Goal: Transaction & Acquisition: Purchase product/service

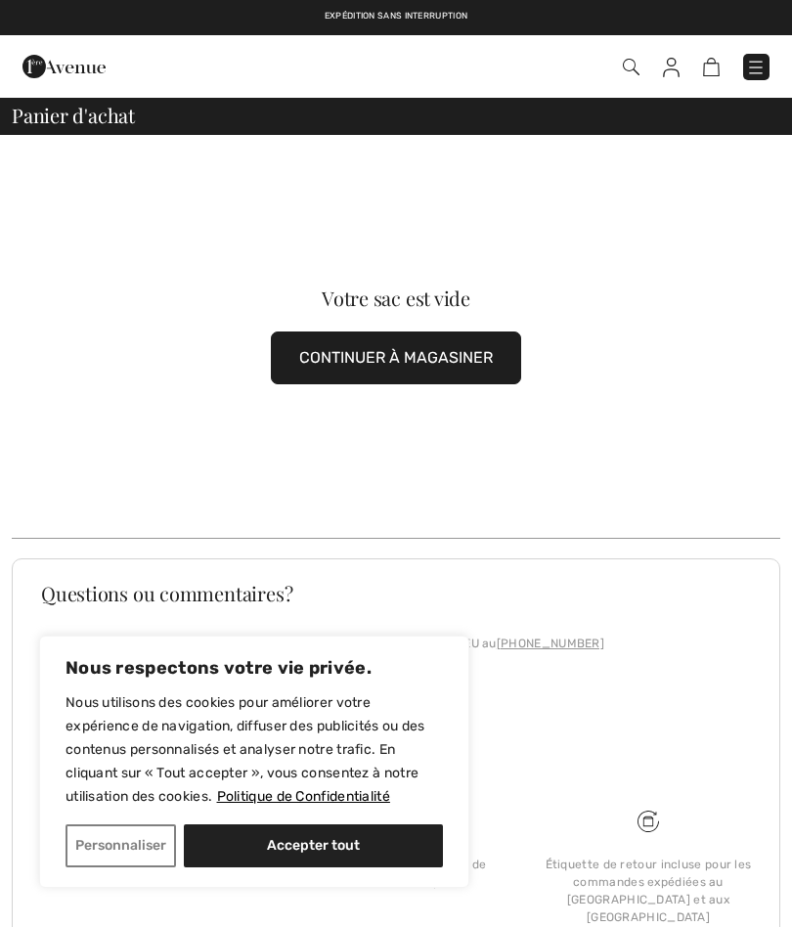
click at [295, 845] on button "Accepter tout" at bounding box center [313, 846] width 259 height 43
checkbox input "true"
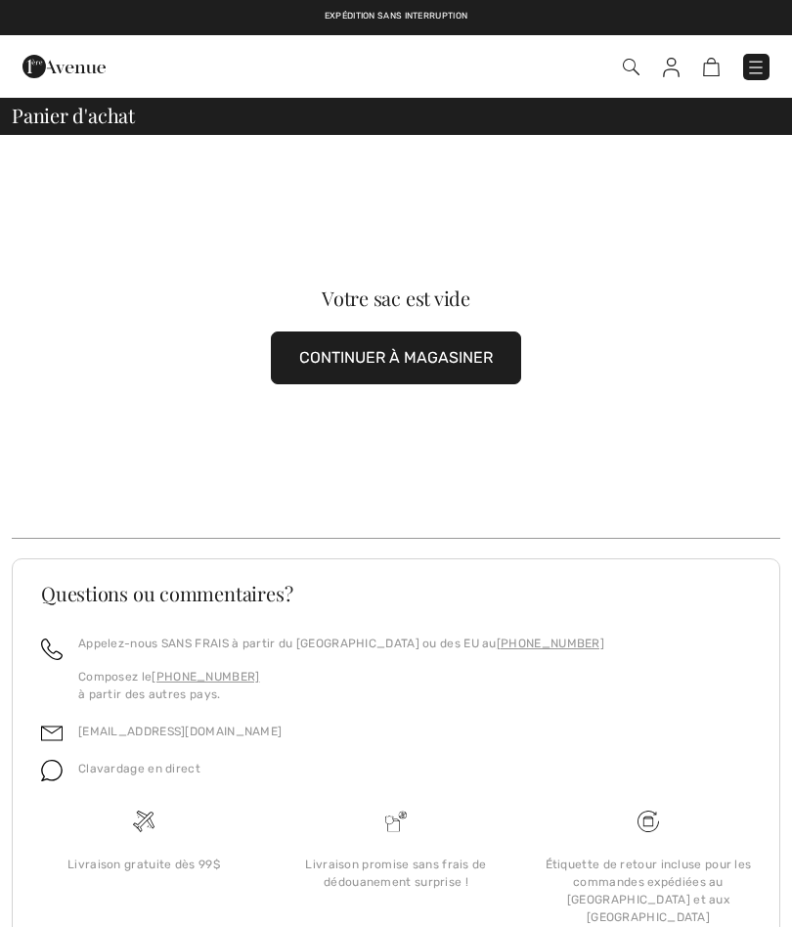
click at [760, 59] on img at bounding box center [756, 68] width 20 height 20
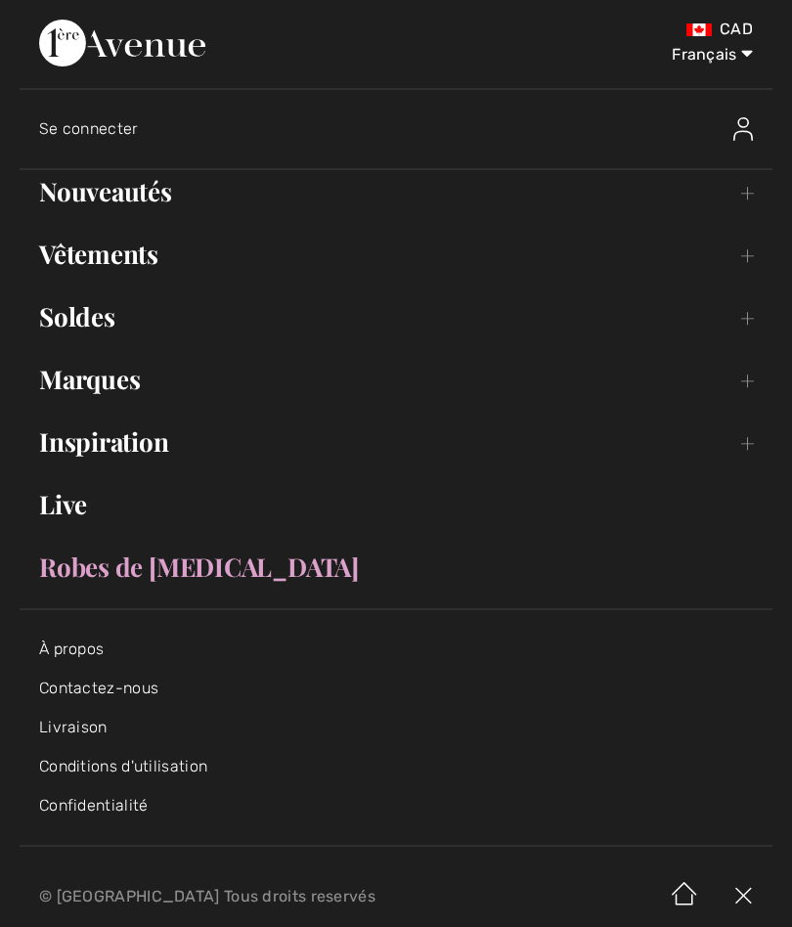
click at [120, 254] on link "Vêtements Toggle submenu" at bounding box center [396, 254] width 753 height 43
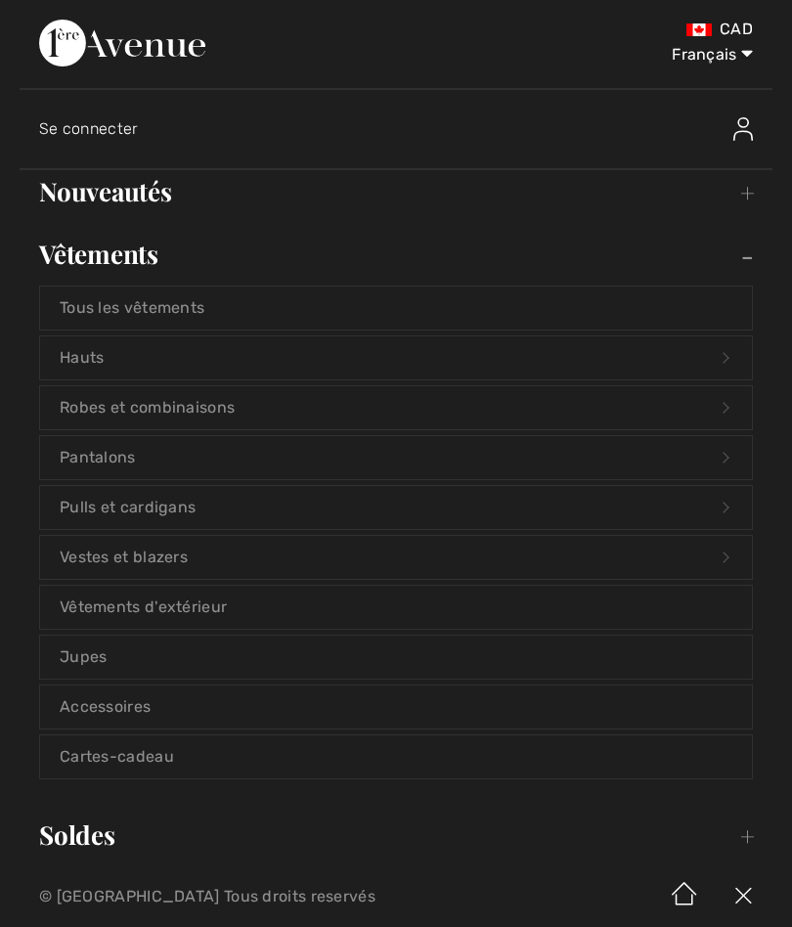
click at [157, 452] on link "Pantalons Open submenu" at bounding box center [396, 457] width 712 height 43
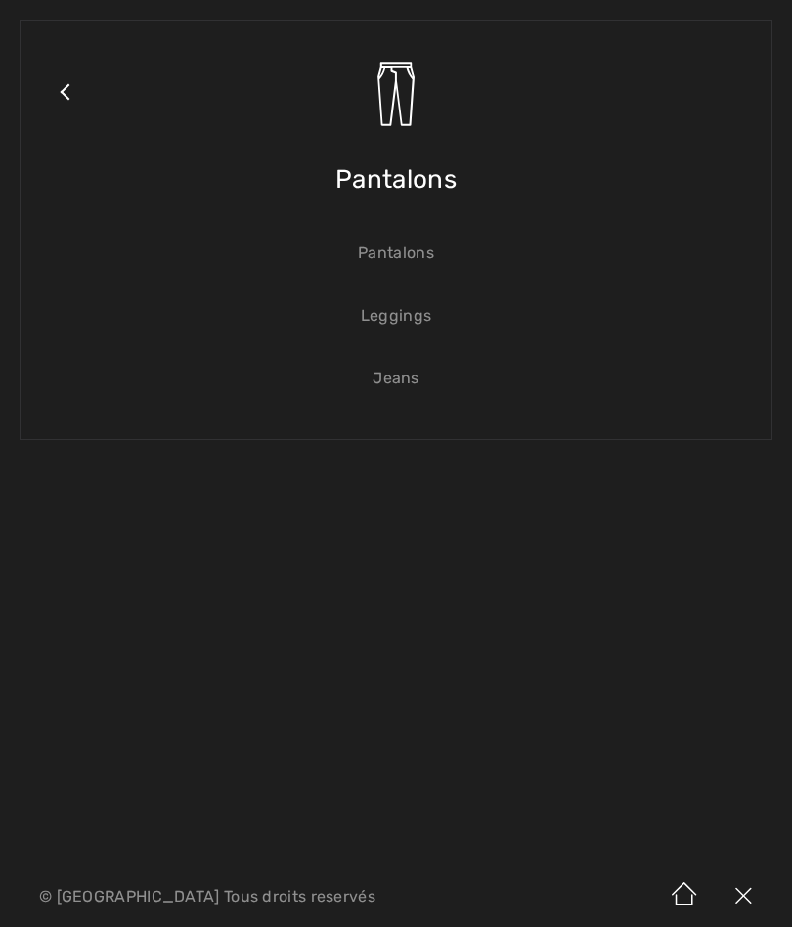
click at [406, 256] on link "Pantalons" at bounding box center [396, 253] width 712 height 43
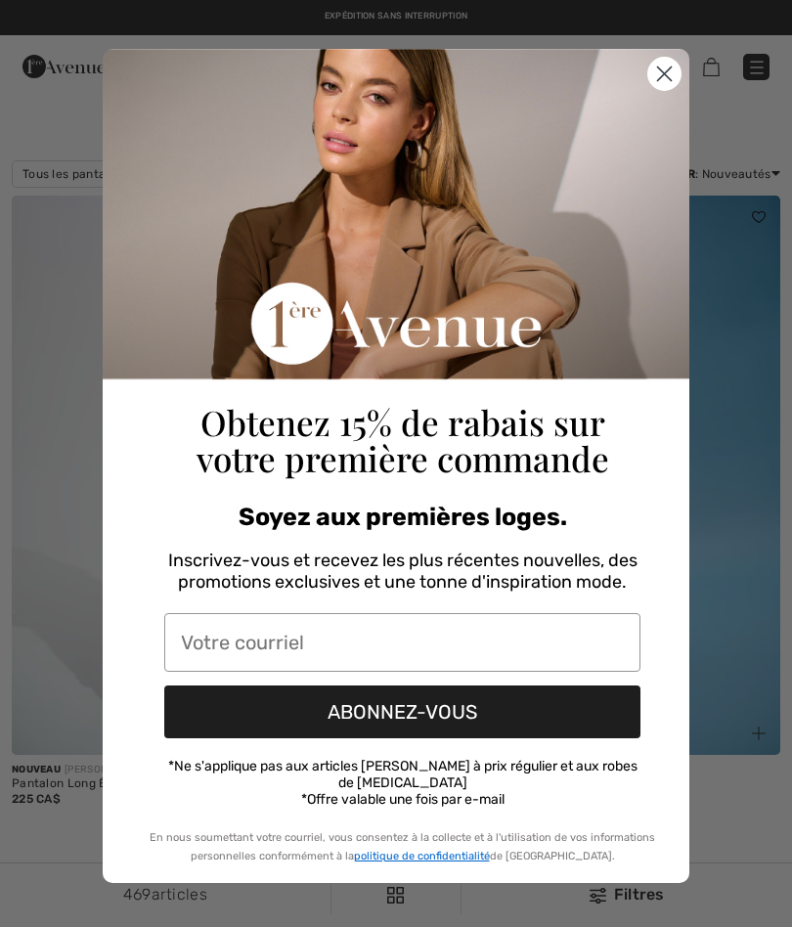
checkbox input "true"
click at [677, 75] on circle "Close dialog" at bounding box center [665, 74] width 32 height 32
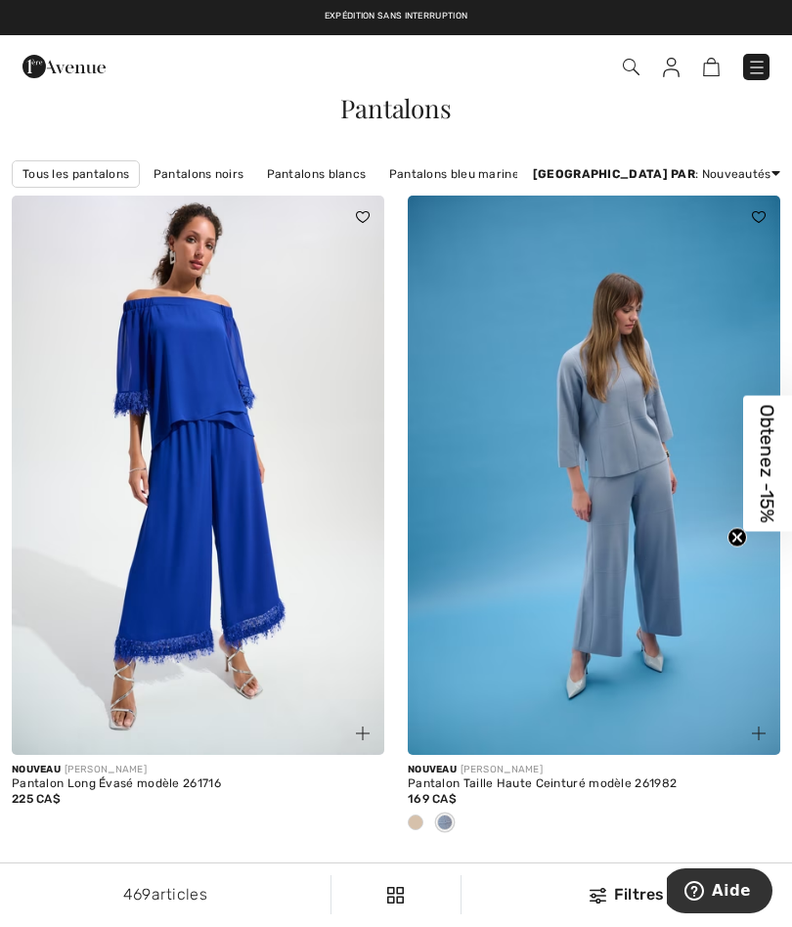
click at [765, 60] on img at bounding box center [757, 68] width 20 height 20
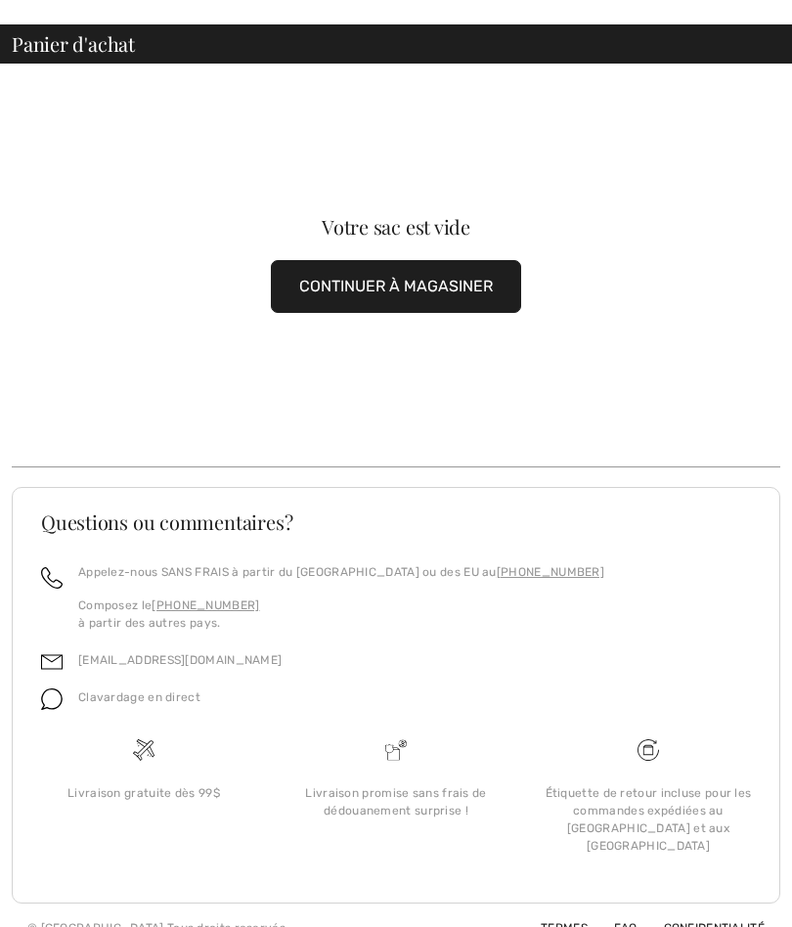
scroll to position [79, 0]
